Goal: Transaction & Acquisition: Download file/media

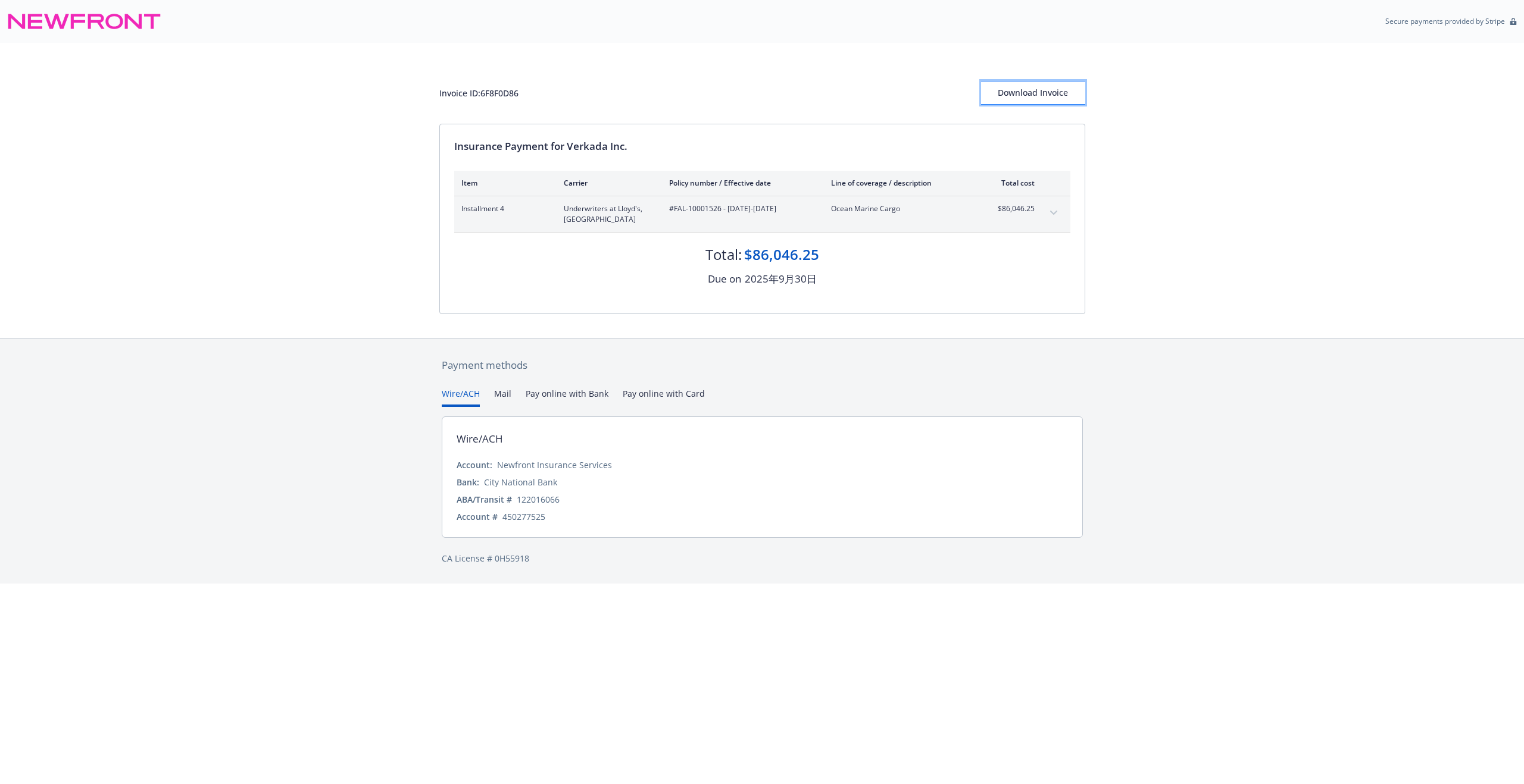
click at [1055, 99] on div "Download Invoice" at bounding box center [1033, 92] width 104 height 22
